Goal: Information Seeking & Learning: Learn about a topic

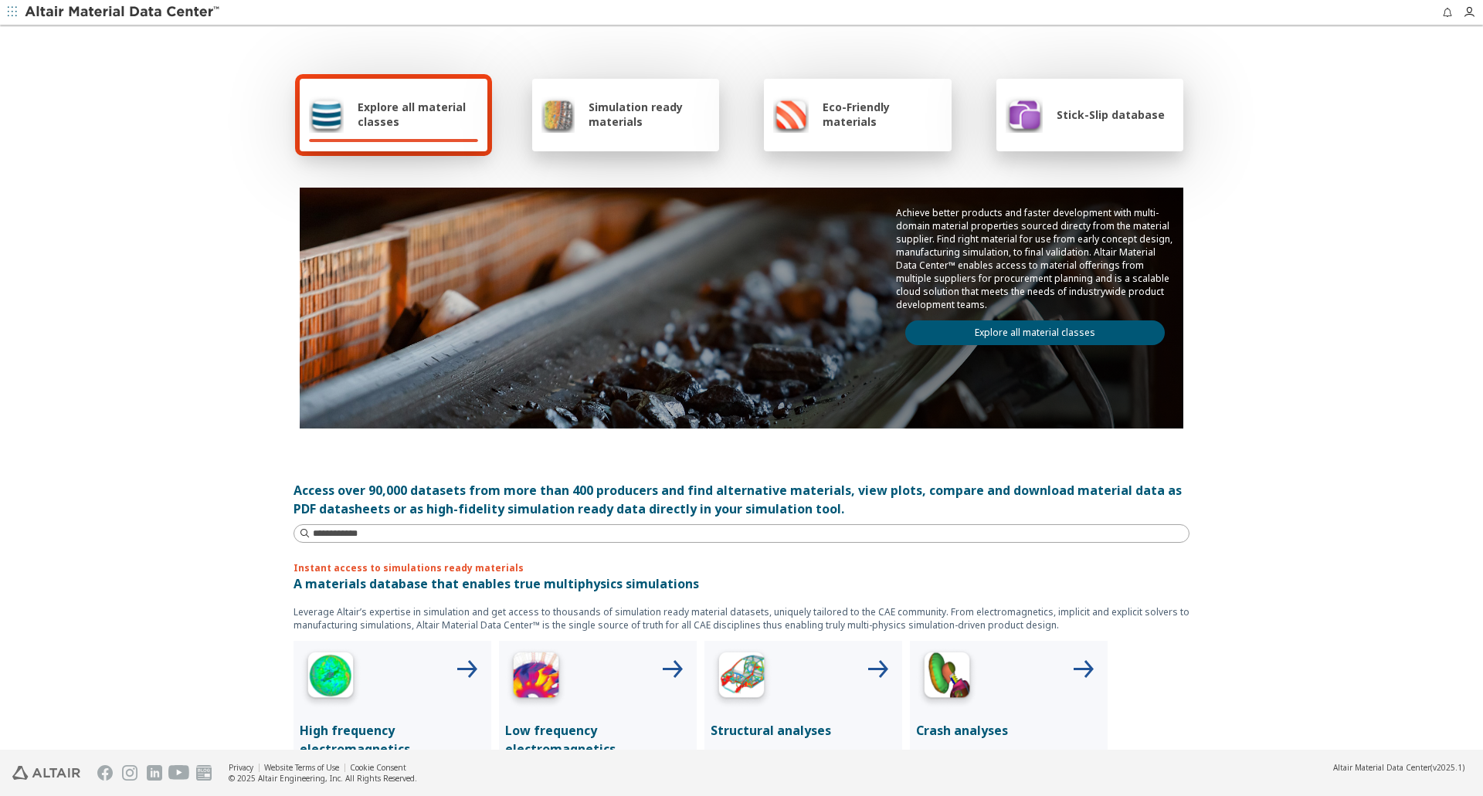
click at [975, 335] on link "Explore all material classes" at bounding box center [1034, 332] width 259 height 25
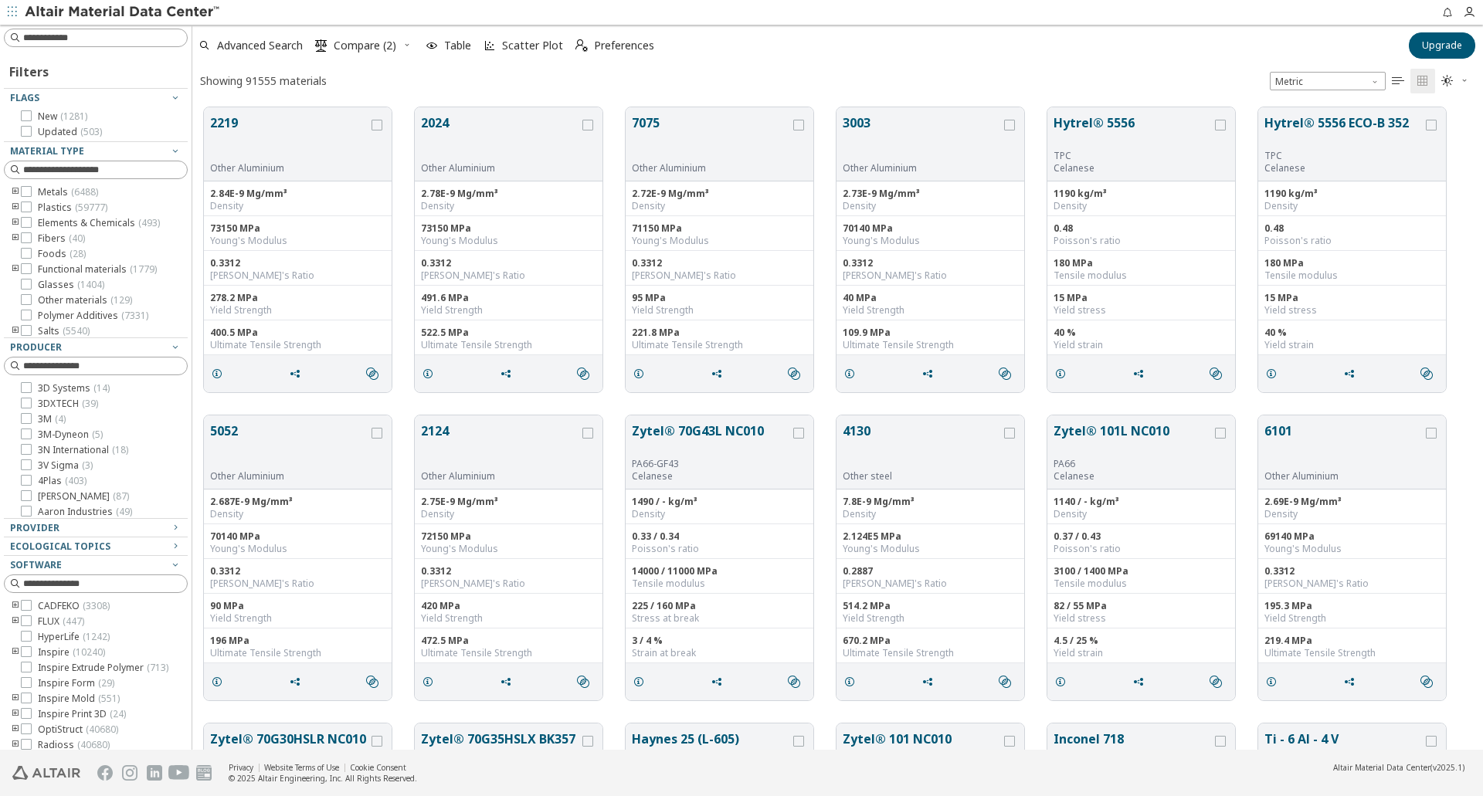
scroll to position [139, 0]
click at [26, 712] on icon at bounding box center [26, 710] width 11 height 11
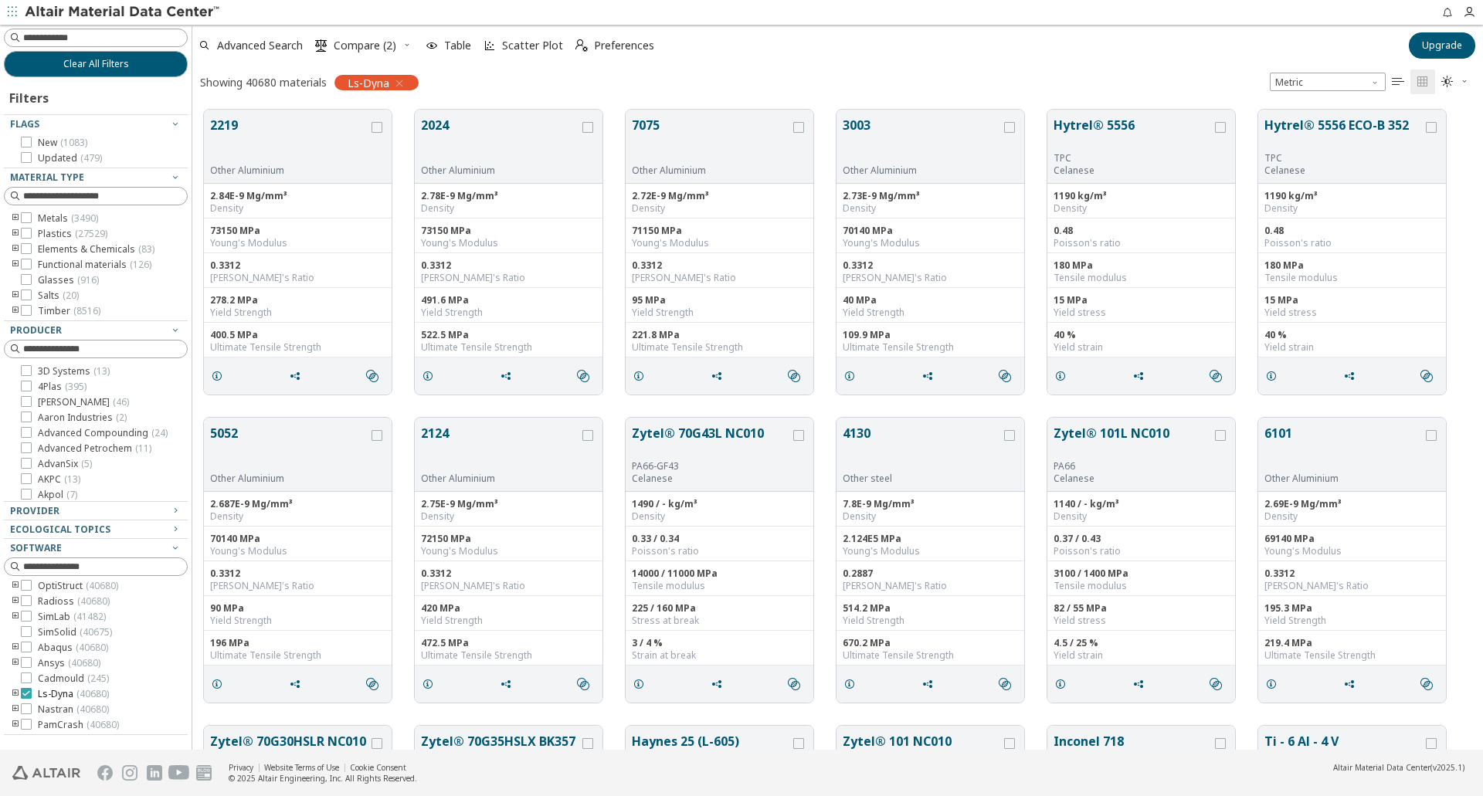
scroll to position [127, 0]
click at [1422, 42] on button "Upgrade" at bounding box center [1441, 45] width 66 height 26
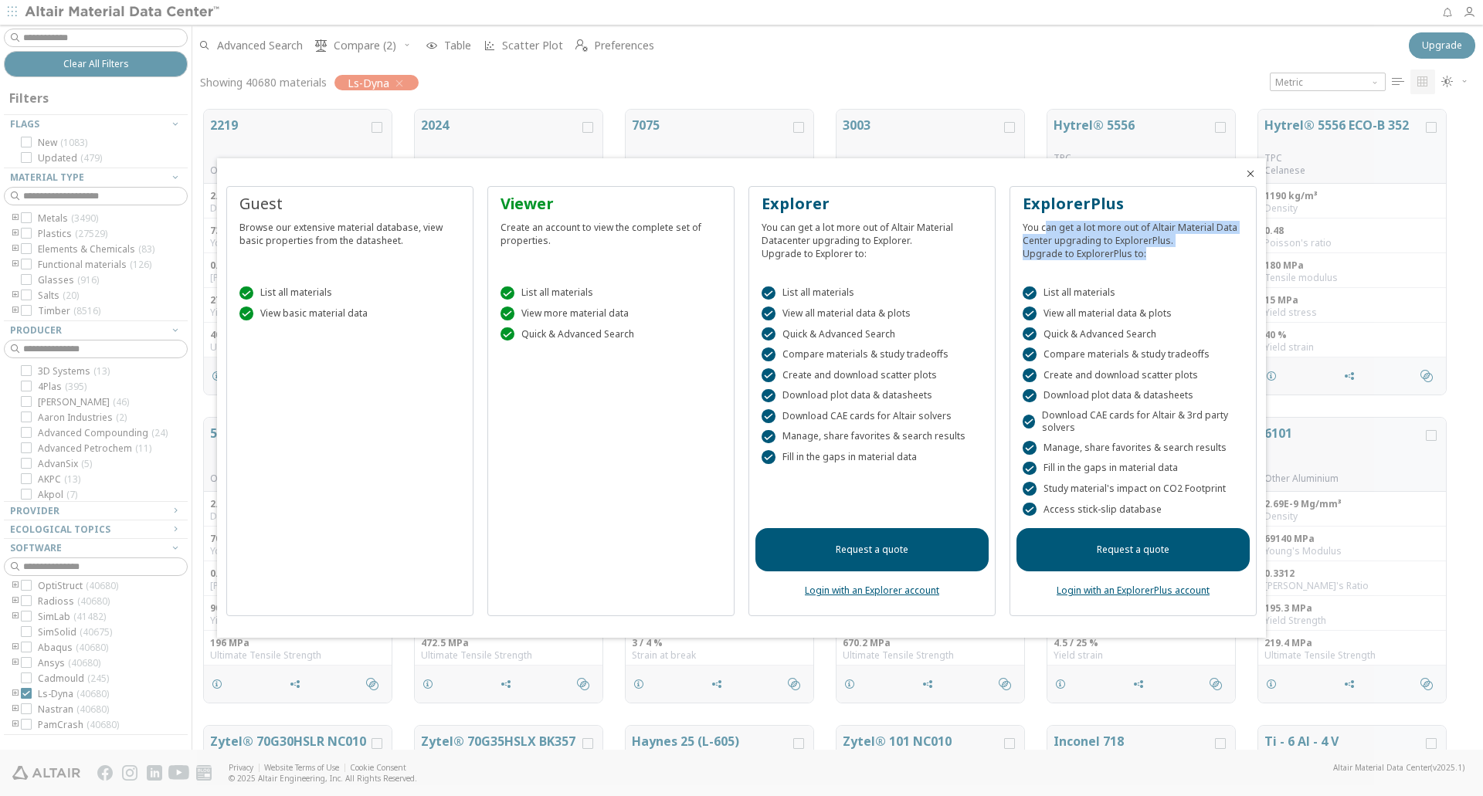
drag, startPoint x: 1043, startPoint y: 225, endPoint x: 1147, endPoint y: 259, distance: 108.9
click at [1147, 259] on div "You can get a lot more out of Altair Material Data Center upgrading to Explorer…" at bounding box center [1132, 238] width 221 height 46
click at [1153, 510] on div " Access stick-slip database" at bounding box center [1132, 510] width 221 height 14
copy div " Access stick-slip database"
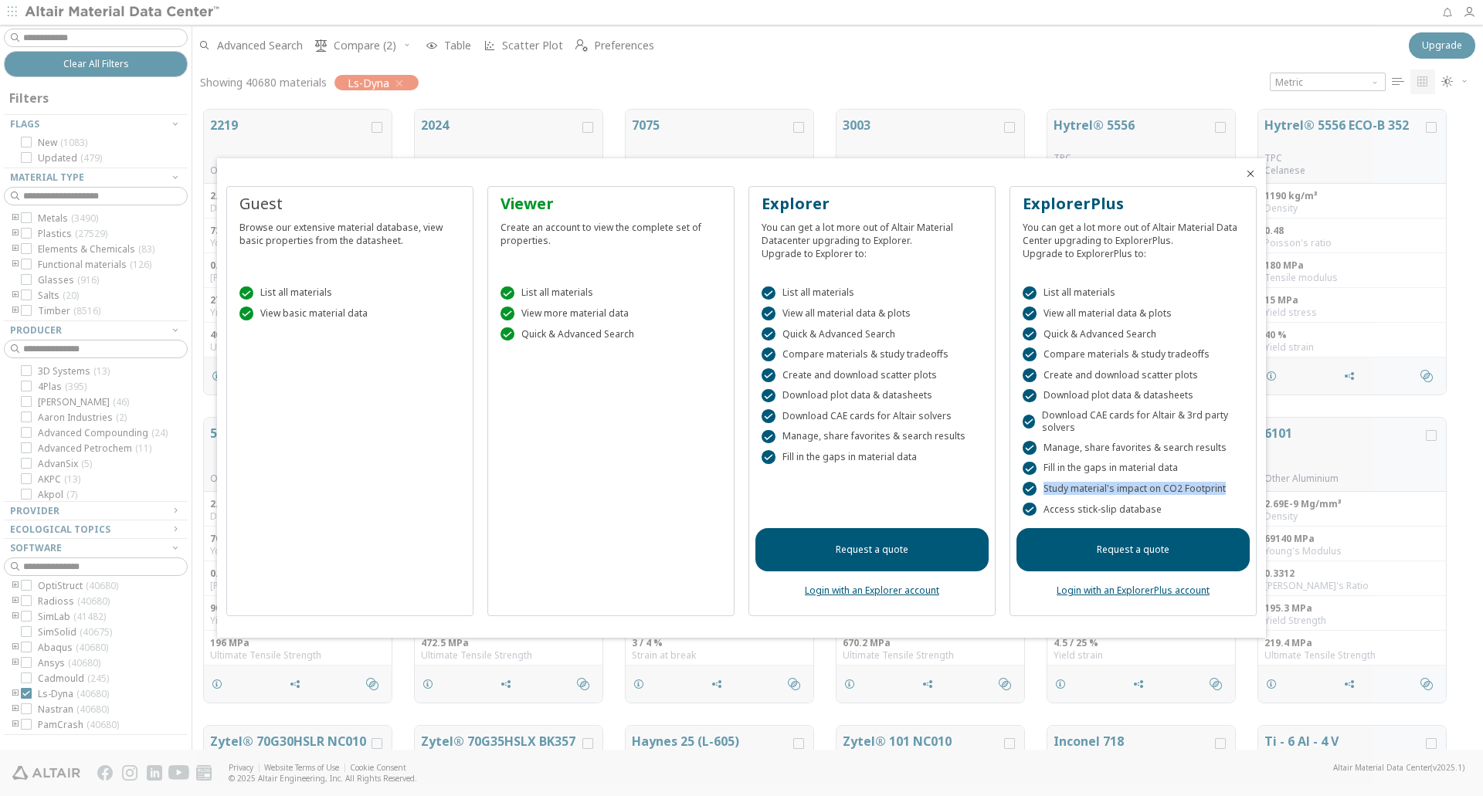
click at [1221, 489] on div " Study material's impact on CO2 Footprint" at bounding box center [1132, 489] width 221 height 14
click at [1056, 469] on div " Fill in the gaps in material data" at bounding box center [1132, 469] width 221 height 14
click at [762, 76] on div at bounding box center [741, 398] width 1483 height 796
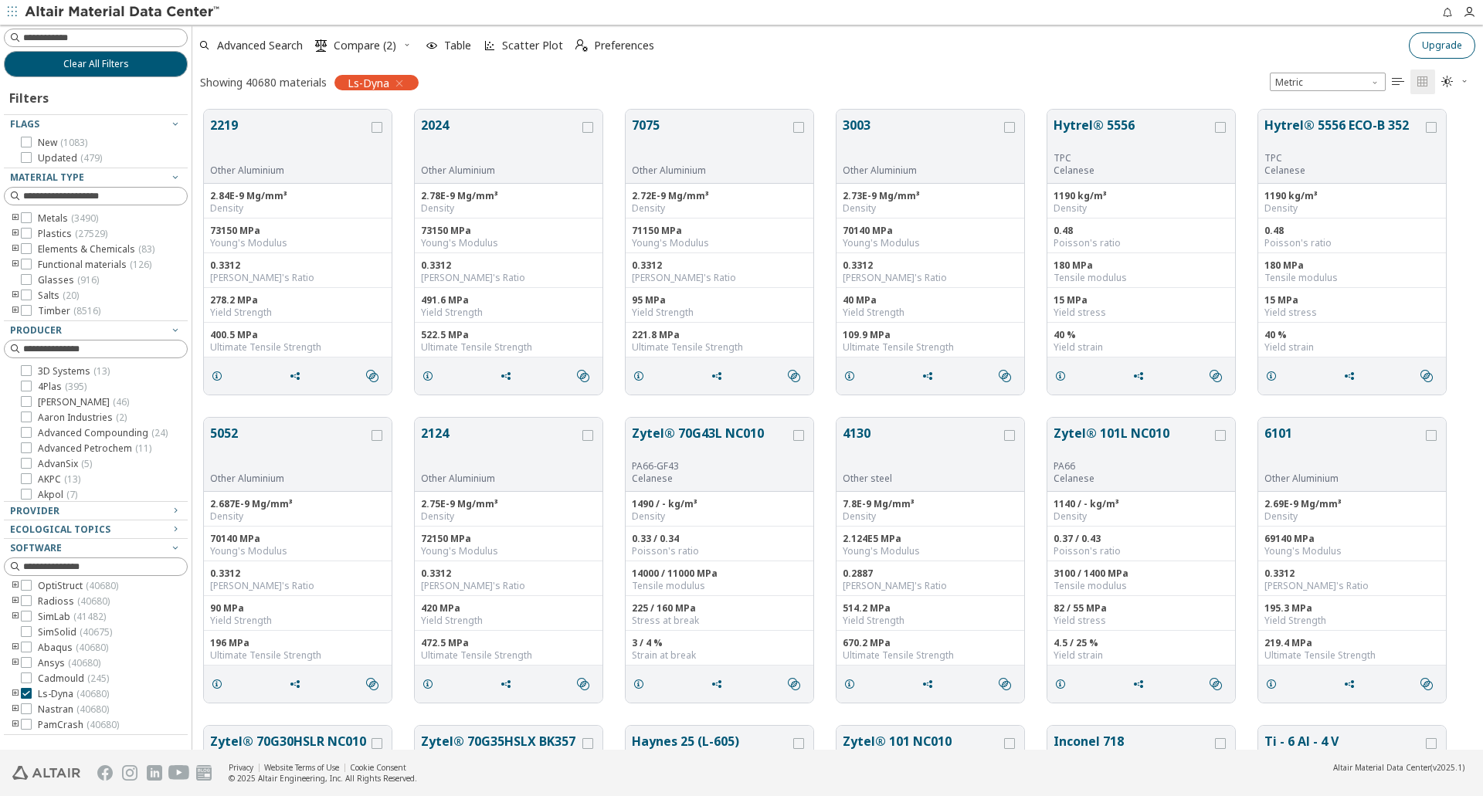
click at [1429, 46] on span "Upgrade" at bounding box center [1442, 45] width 40 height 12
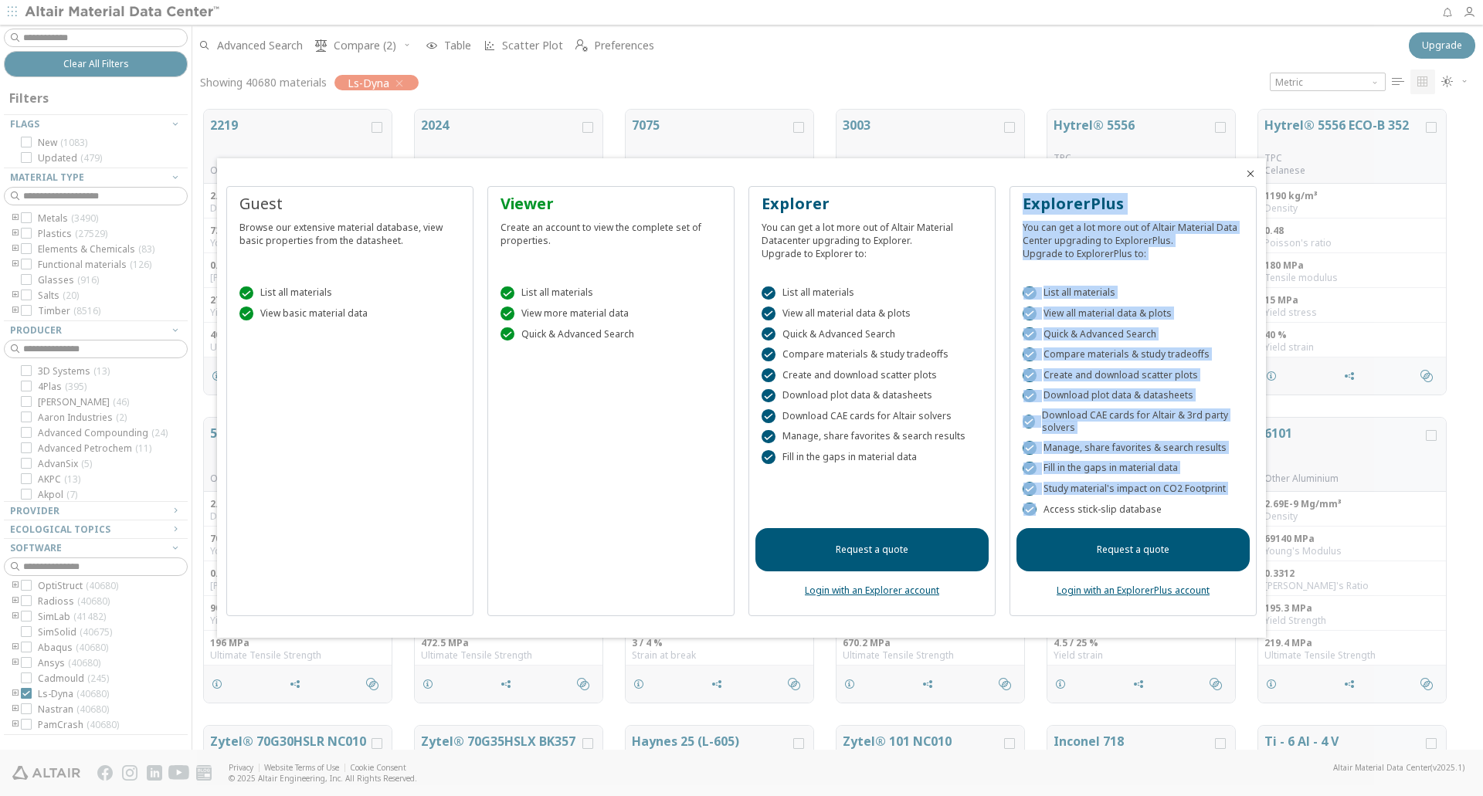
drag, startPoint x: 1157, startPoint y: 507, endPoint x: 1022, endPoint y: 204, distance: 332.2
click at [1022, 204] on div "ExplorerPlus You can get a lot more out of Altair Material Data Center upgradin…" at bounding box center [1132, 401] width 247 height 431
click at [1047, 263] on div "ExplorerPlus You can get a lot more out of Altair Material Data Center upgradin…" at bounding box center [1132, 230] width 233 height 74
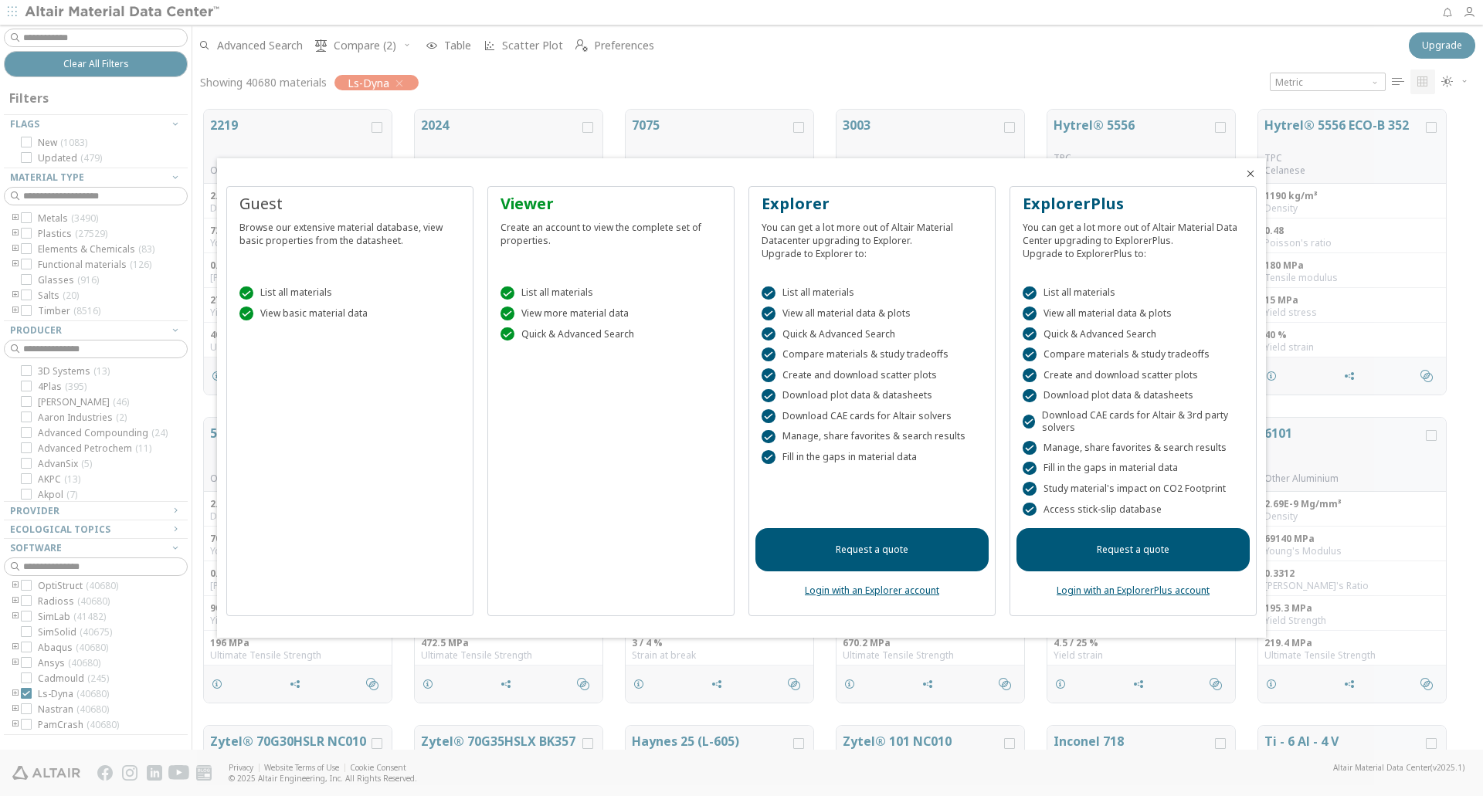
click at [1252, 173] on icon "Close" at bounding box center [1250, 174] width 12 height 12
